Goal: Information Seeking & Learning: Find specific fact

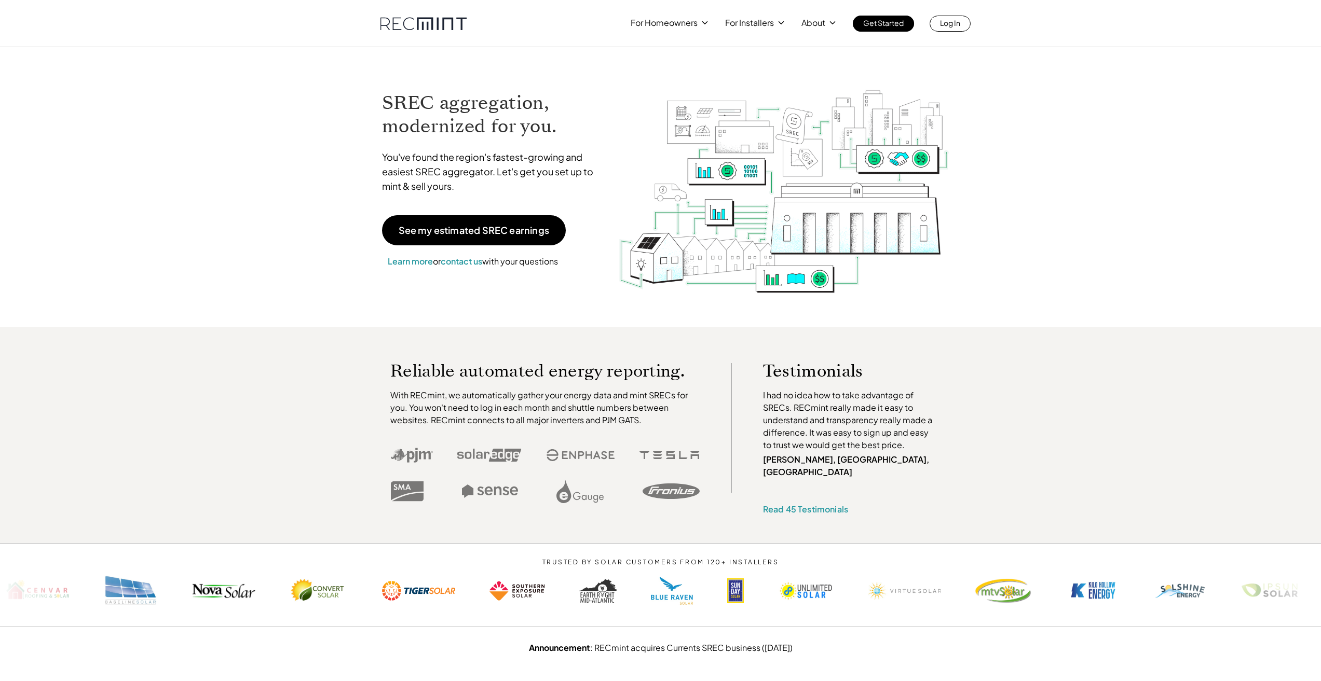
click at [750, 26] on p "For Installers" at bounding box center [749, 23] width 49 height 15
click at [742, 66] on p "SREC pricing" at bounding box center [751, 64] width 48 height 10
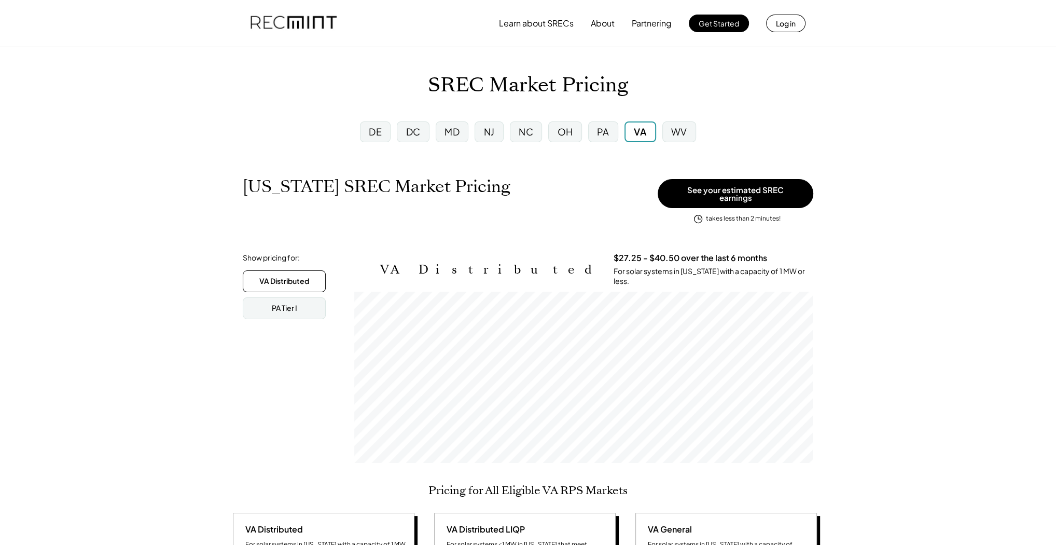
click at [441, 131] on div "MD" at bounding box center [452, 131] width 33 height 21
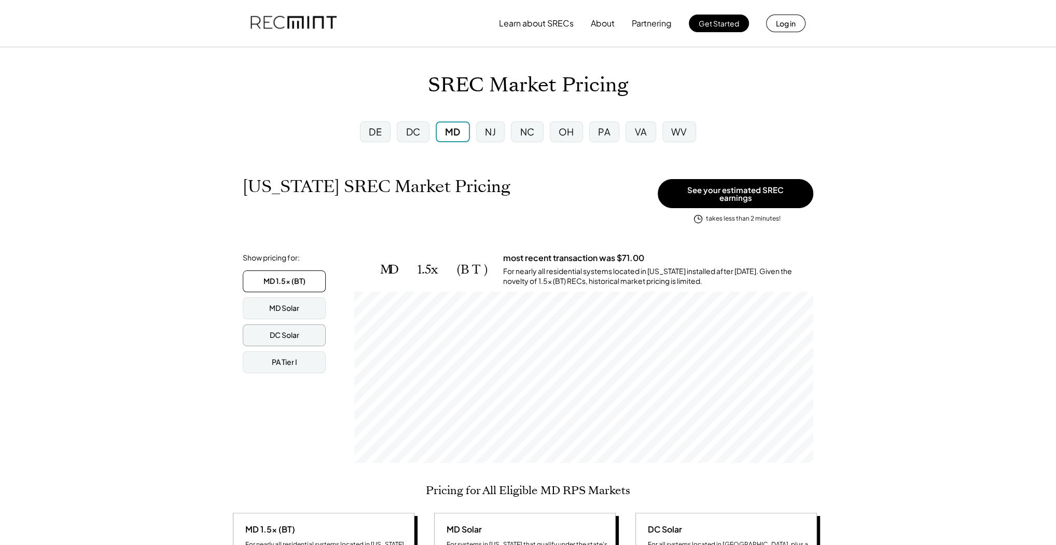
scroll to position [171, 459]
click at [279, 303] on div "MD Solar" at bounding box center [284, 308] width 30 height 10
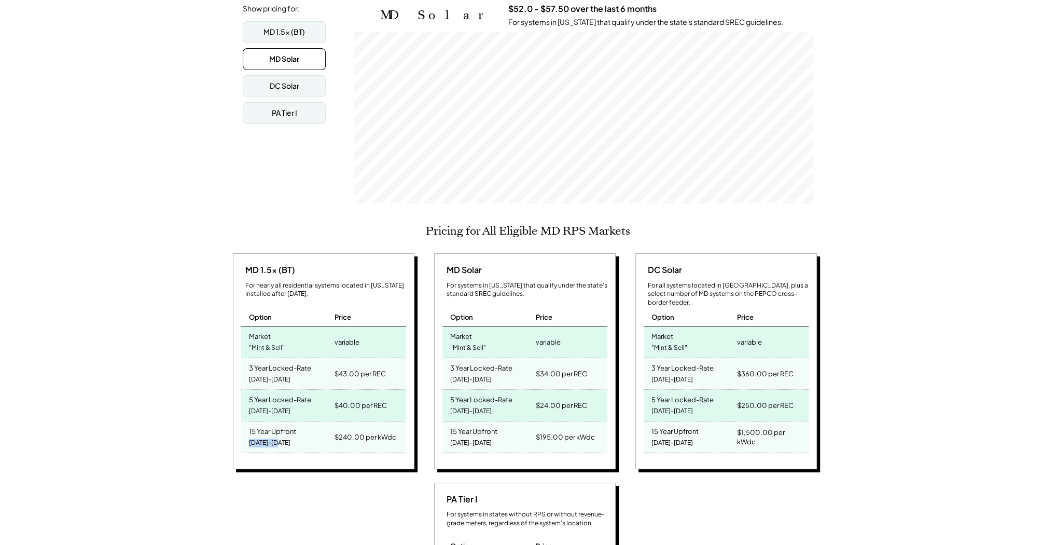
drag, startPoint x: 283, startPoint y: 434, endPoint x: 247, endPoint y: 435, distance: 35.8
click at [247, 435] on div "15 Year Upfront [DATE]-[DATE]" at bounding box center [286, 436] width 91 height 31
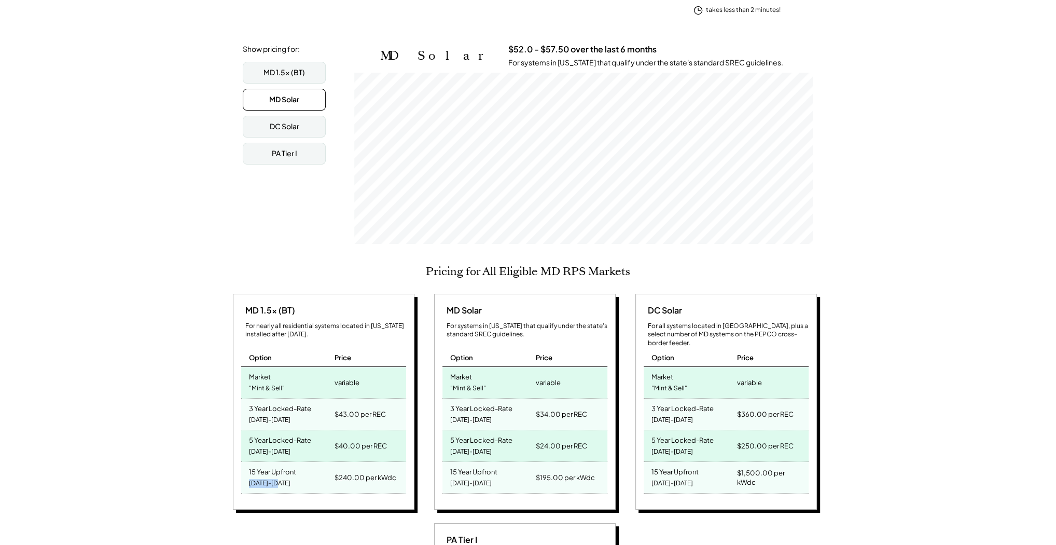
scroll to position [208, 0]
